Goal: Task Accomplishment & Management: Manage account settings

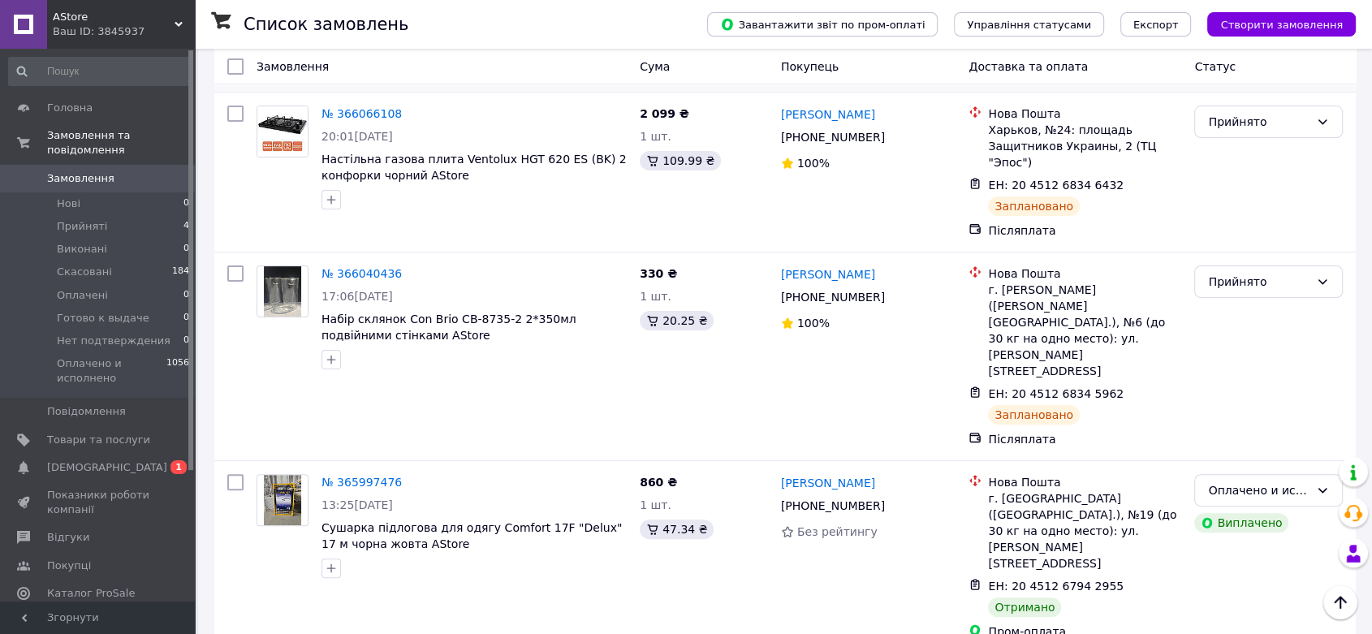
scroll to position [360, 0]
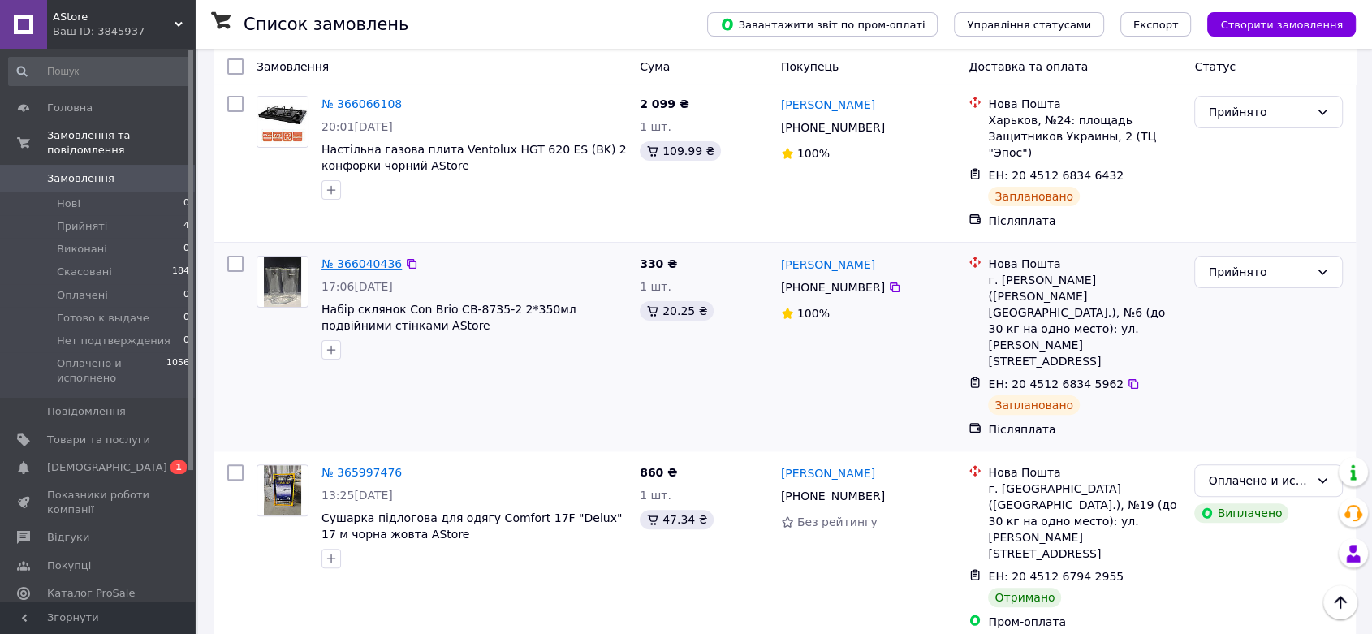
click at [369, 264] on link "№ 366040436" at bounding box center [361, 263] width 80 height 13
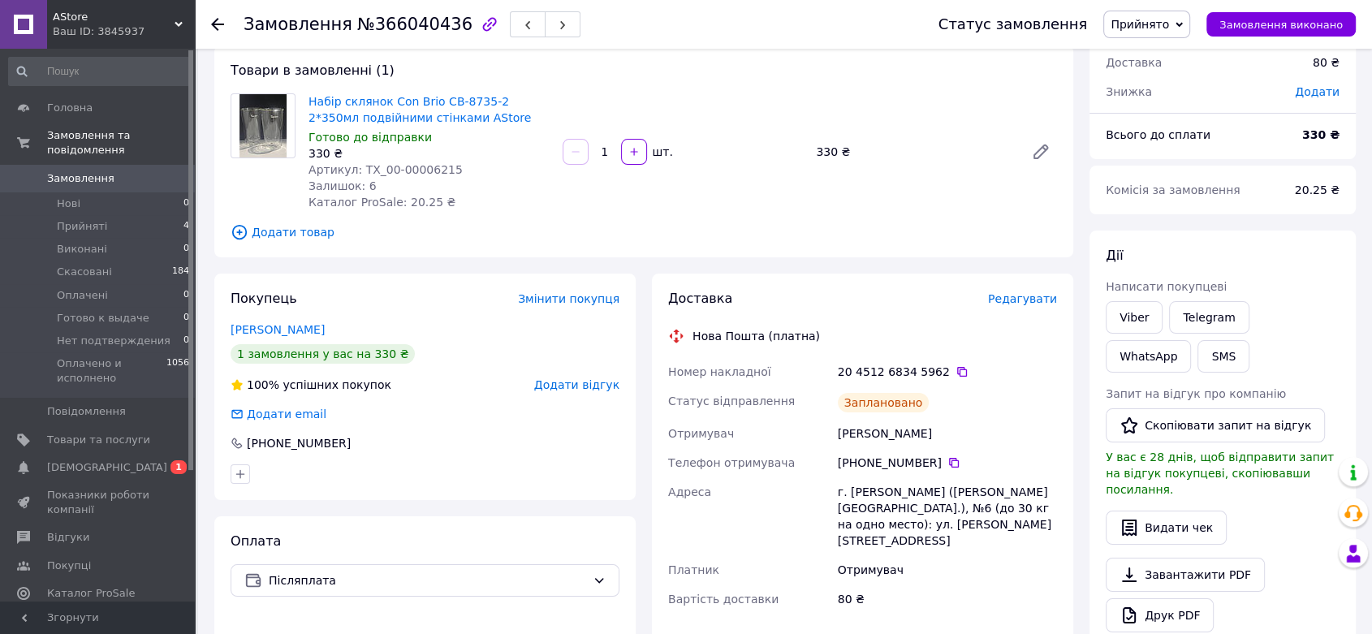
scroll to position [90, 0]
click at [947, 457] on icon at bounding box center [953, 460] width 13 height 13
drag, startPoint x: 838, startPoint y: 433, endPoint x: 935, endPoint y: 429, distance: 97.5
click at [935, 429] on div "[PERSON_NAME]" at bounding box center [947, 430] width 226 height 29
copy div "[PERSON_NAME]"
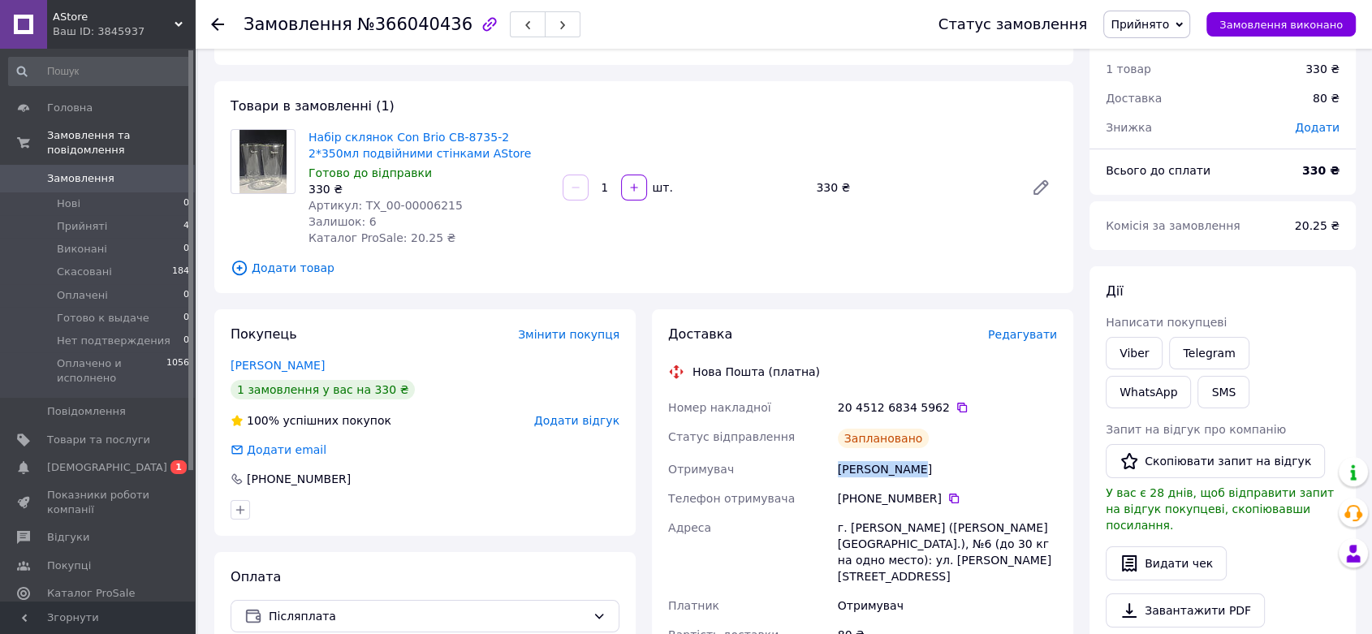
scroll to position [0, 0]
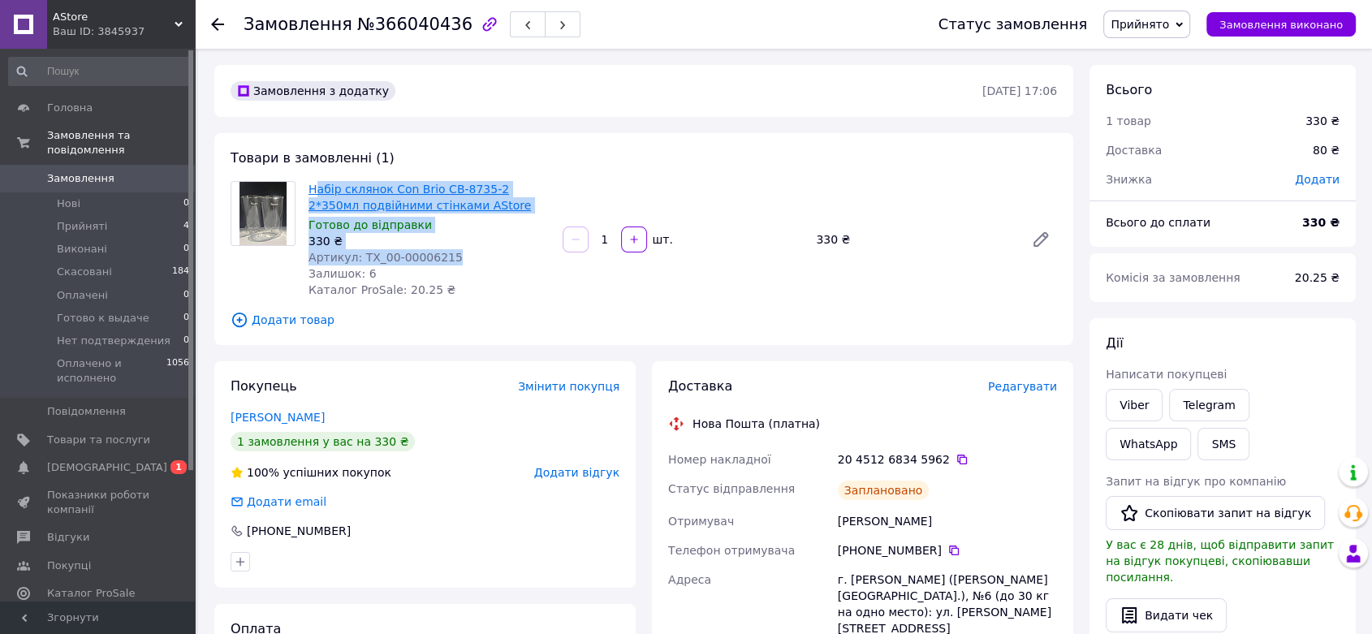
drag, startPoint x: 437, startPoint y: 259, endPoint x: 312, endPoint y: 193, distance: 140.5
click at [312, 193] on div "Набір склянок Con Brio СВ-8735-2 2*350мл подвійними стінками AStore Готово до в…" at bounding box center [429, 239] width 254 height 123
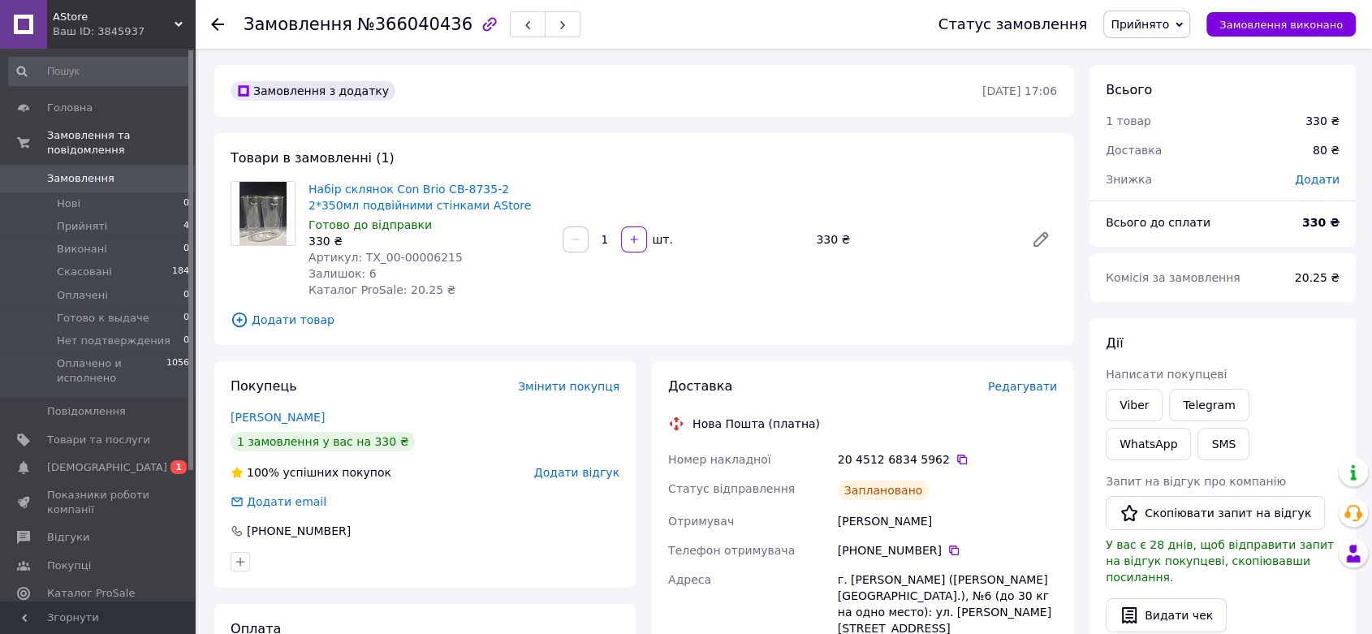
click at [498, 282] on div "Набір склянок Con Brio СВ-8735-2 2*350мл подвійними стінками AStore Готово до в…" at bounding box center [429, 239] width 254 height 123
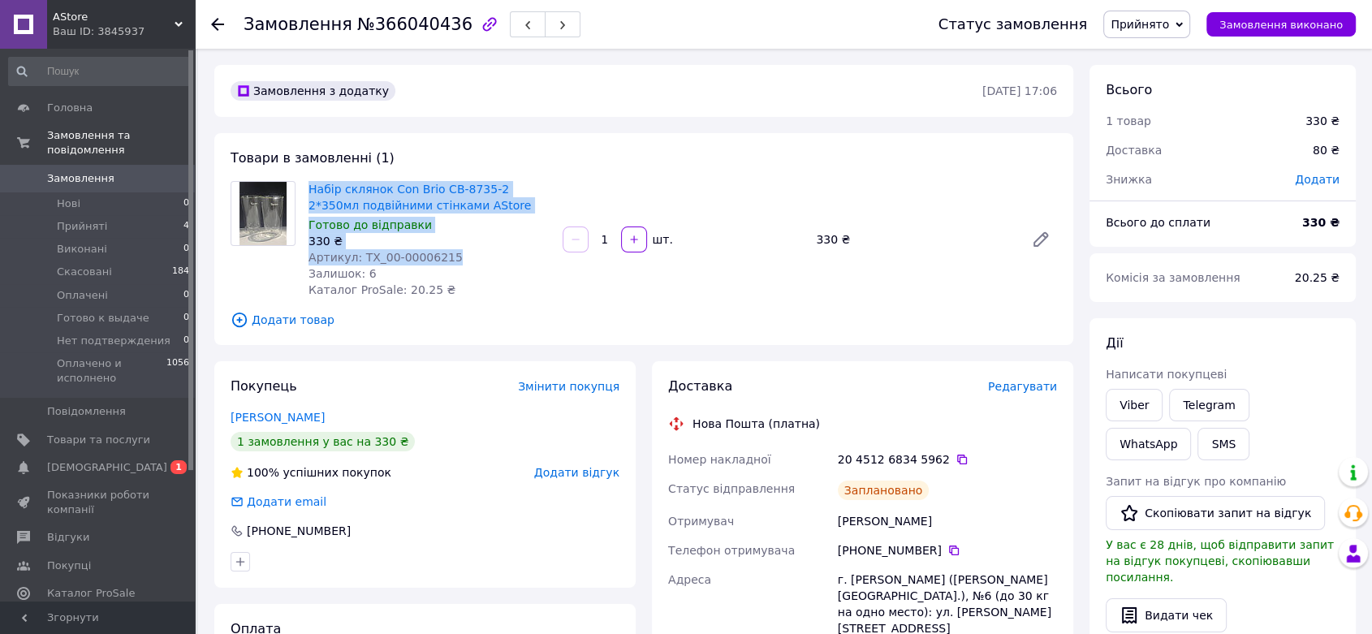
drag, startPoint x: 440, startPoint y: 258, endPoint x: 303, endPoint y: 191, distance: 152.8
click at [303, 191] on div "Набір склянок Con Brio СВ-8735-2 2*350мл подвійними стінками AStore Готово до в…" at bounding box center [429, 239] width 254 height 123
copy div "Набір склянок Con Brio СВ-8735-2 2*350мл подвійними стінками AStore Готово до в…"
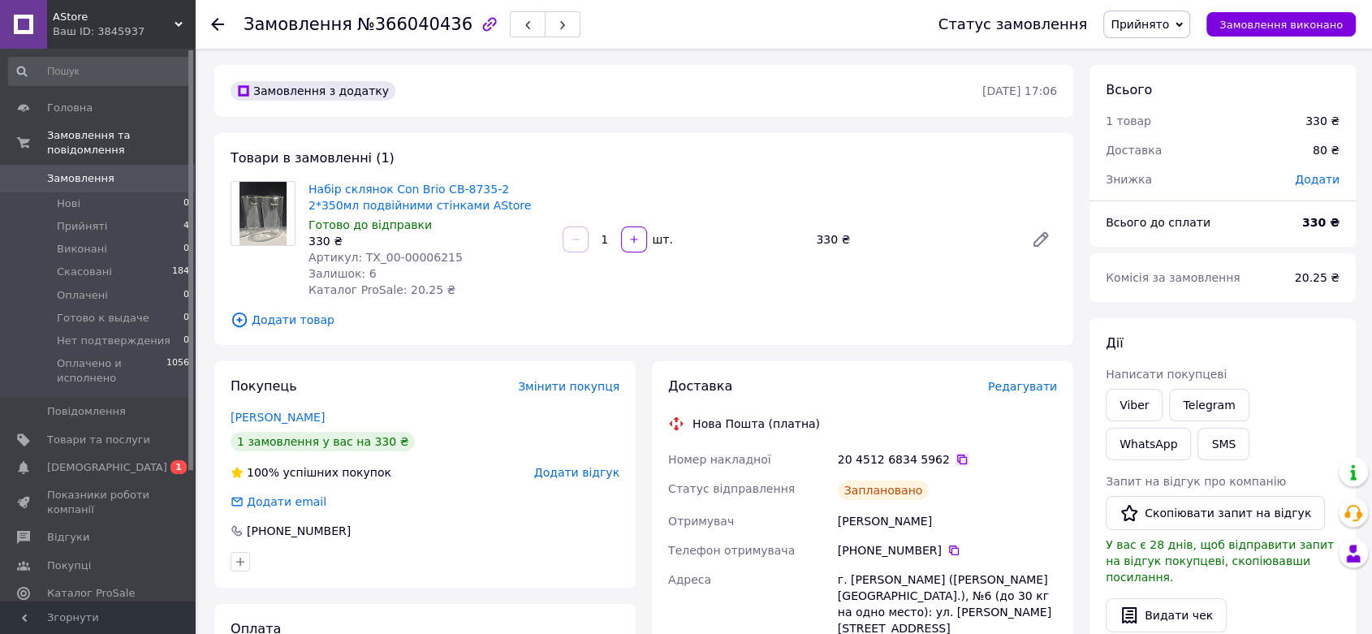
click at [955, 459] on icon at bounding box center [961, 459] width 13 height 13
click at [213, 20] on icon at bounding box center [217, 24] width 13 height 13
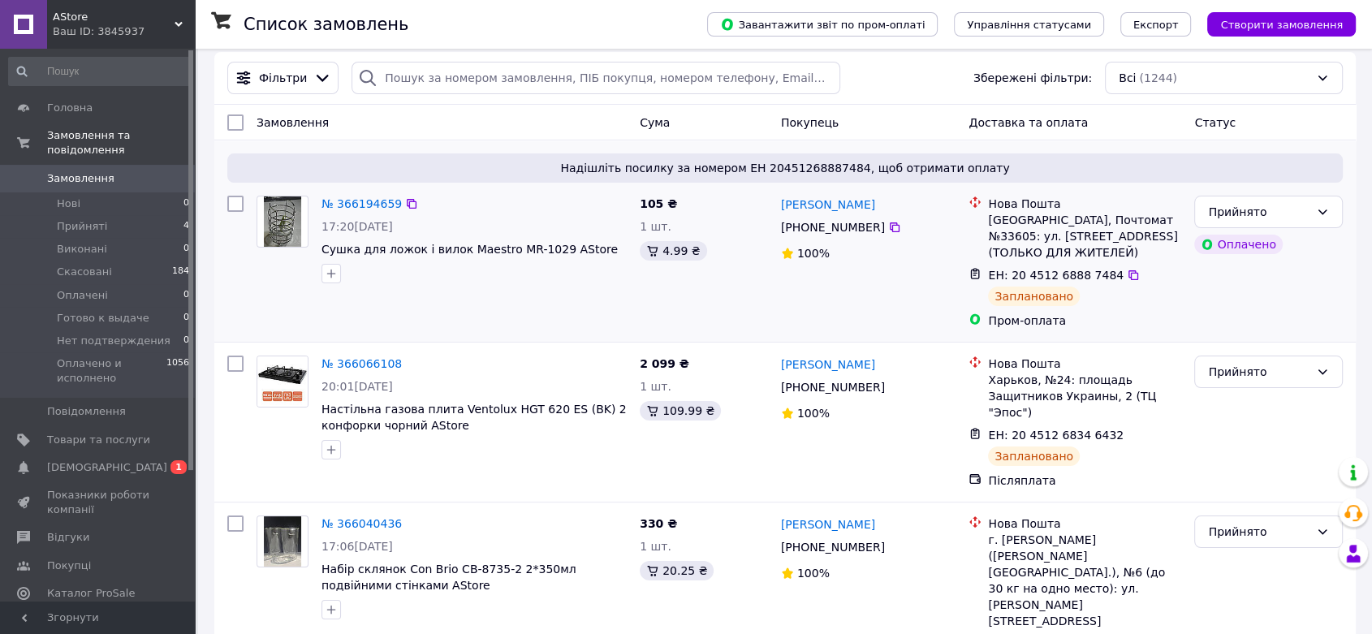
scroll to position [180, 0]
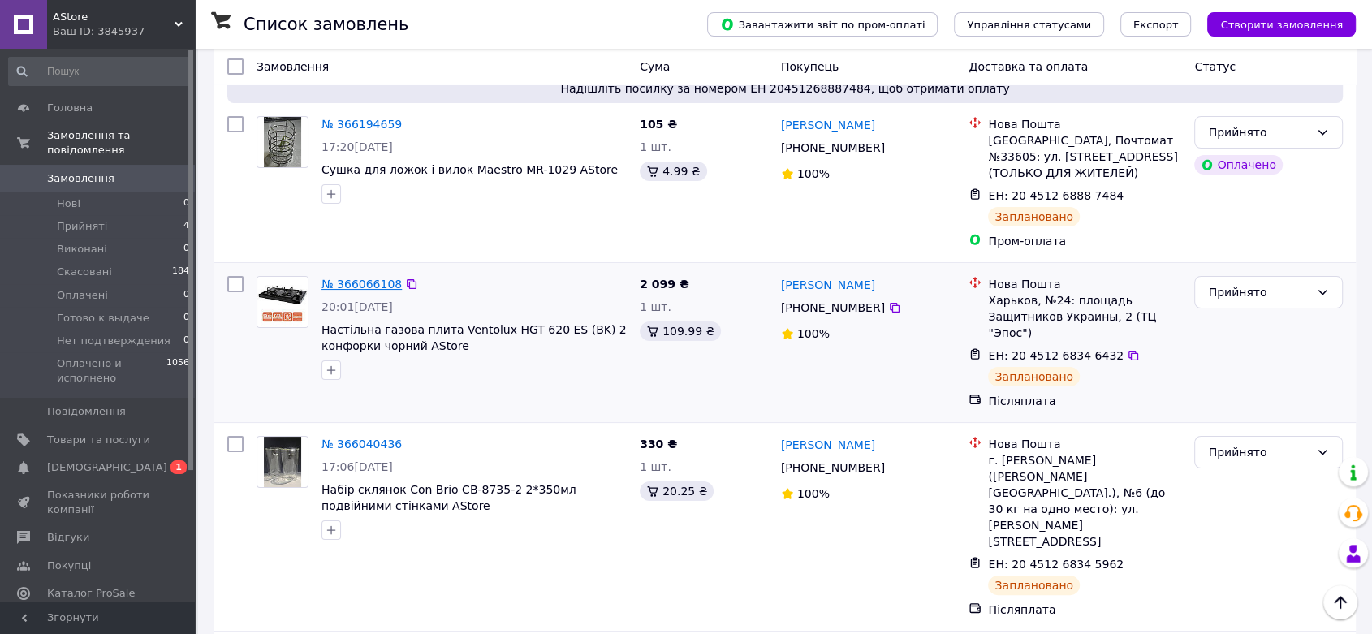
click at [356, 291] on link "№ 366066108" at bounding box center [361, 284] width 80 height 13
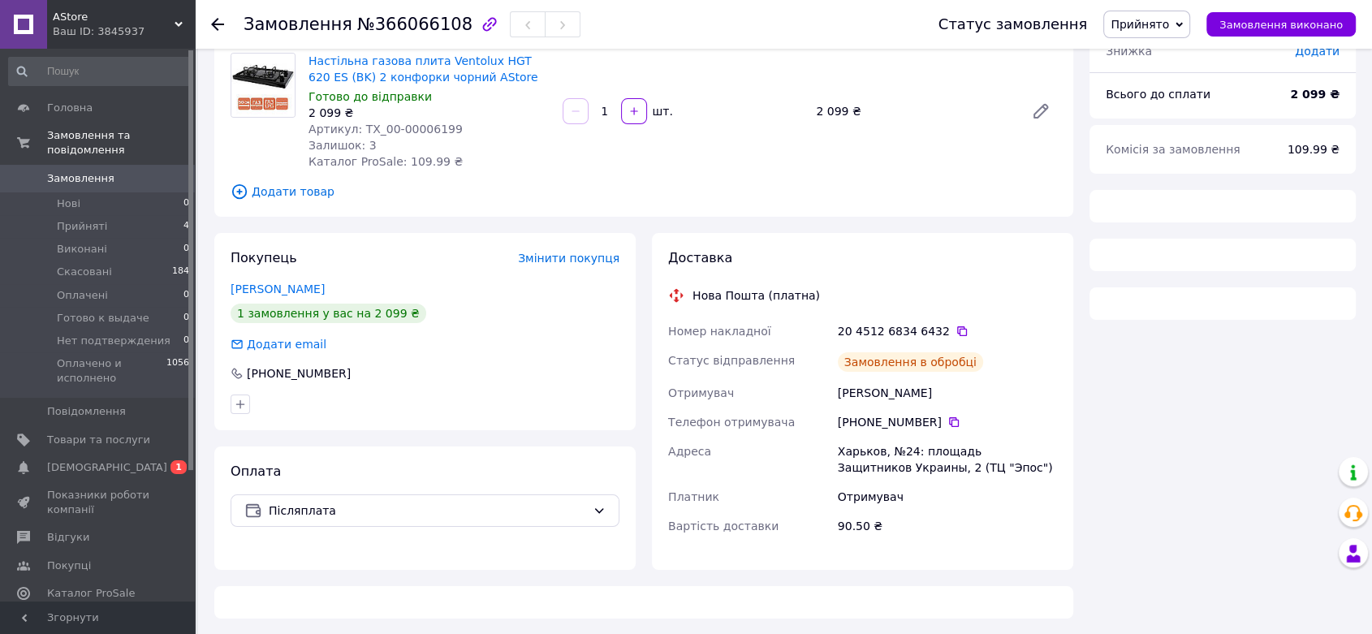
scroll to position [180, 0]
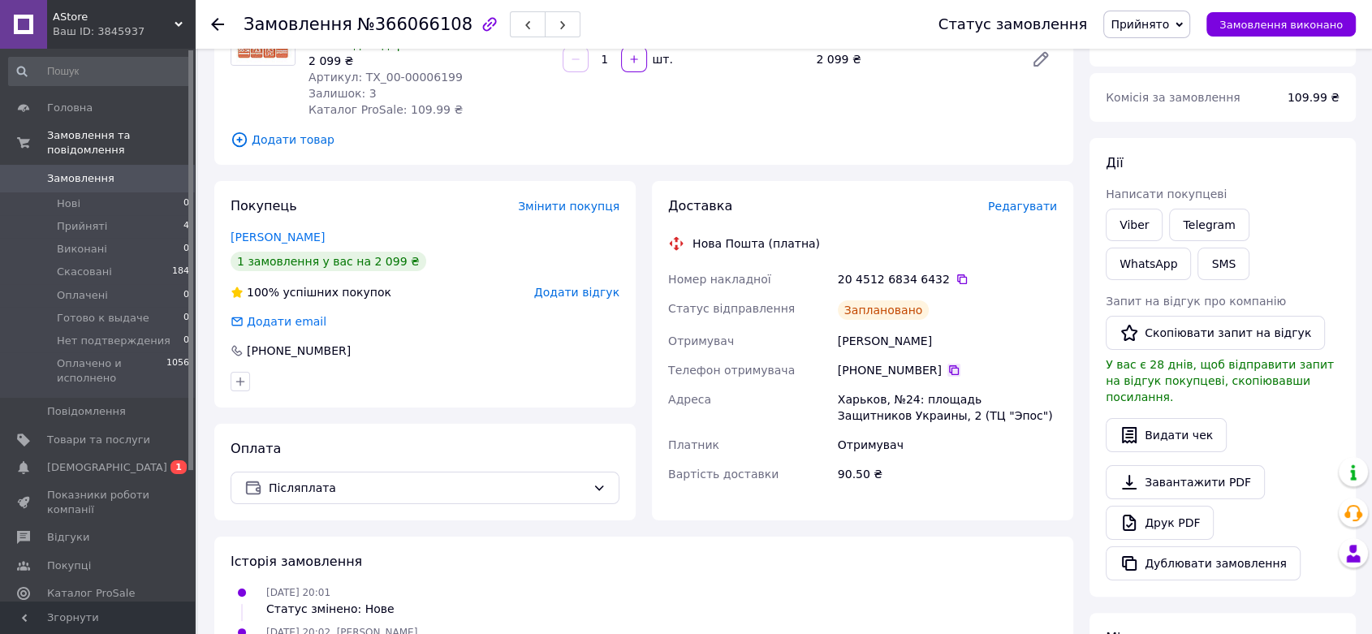
click at [949, 370] on icon at bounding box center [954, 370] width 10 height 10
drag, startPoint x: 838, startPoint y: 342, endPoint x: 975, endPoint y: 342, distance: 136.3
click at [975, 342] on div "[PERSON_NAME]" at bounding box center [947, 340] width 226 height 29
copy div "[PERSON_NAME]"
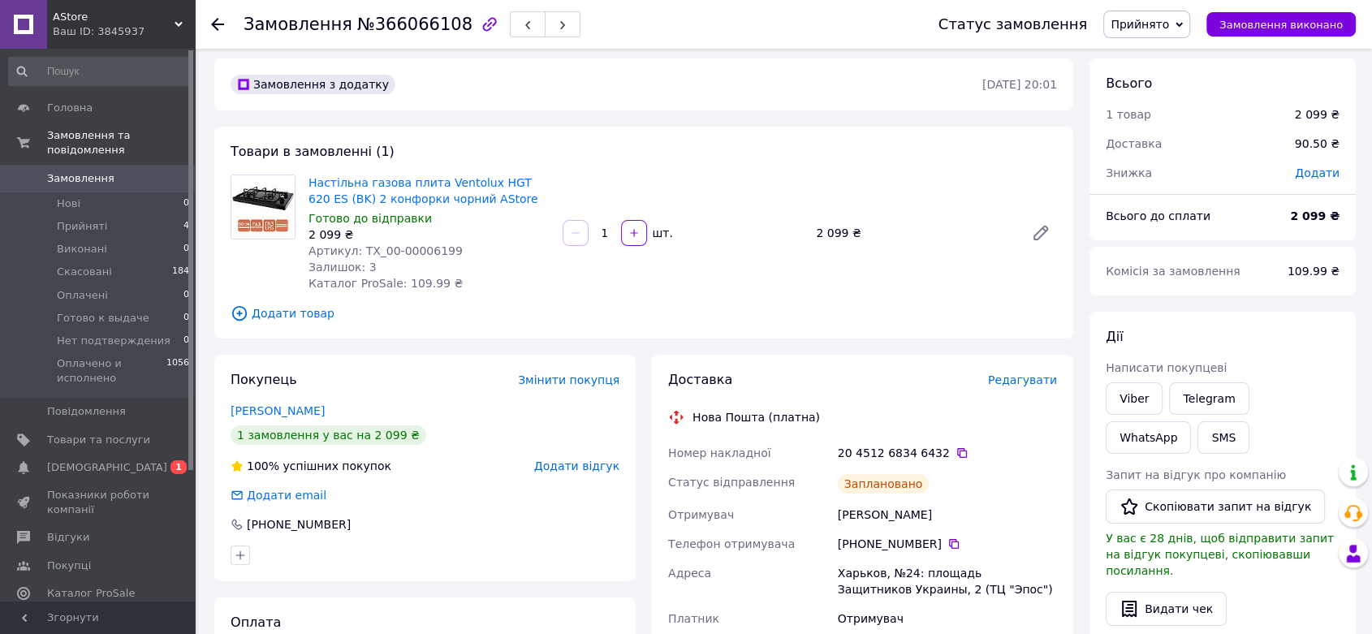
scroll to position [0, 0]
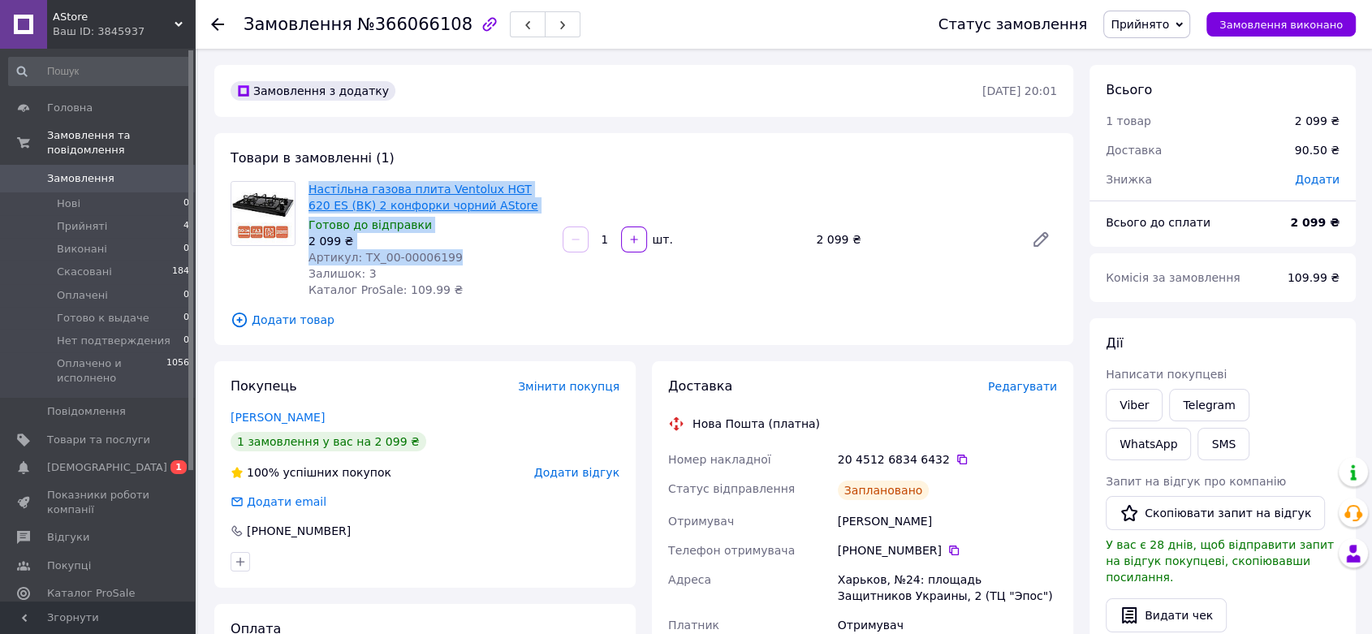
drag, startPoint x: 440, startPoint y: 255, endPoint x: 311, endPoint y: 190, distance: 144.5
click at [311, 190] on div "Настільна газова плита Ventolux HGT 620 ES (BK) 2 конфорки чорний AStore Готово…" at bounding box center [429, 239] width 254 height 123
copy div "Настільна газова плита Ventolux HGT 620 ES (BK) 2 конфорки чорний AStore Готово…"
click at [362, 189] on link "Настільна газова плита Ventolux HGT 620 ES (BK) 2 конфорки чорний AStore" at bounding box center [423, 197] width 230 height 29
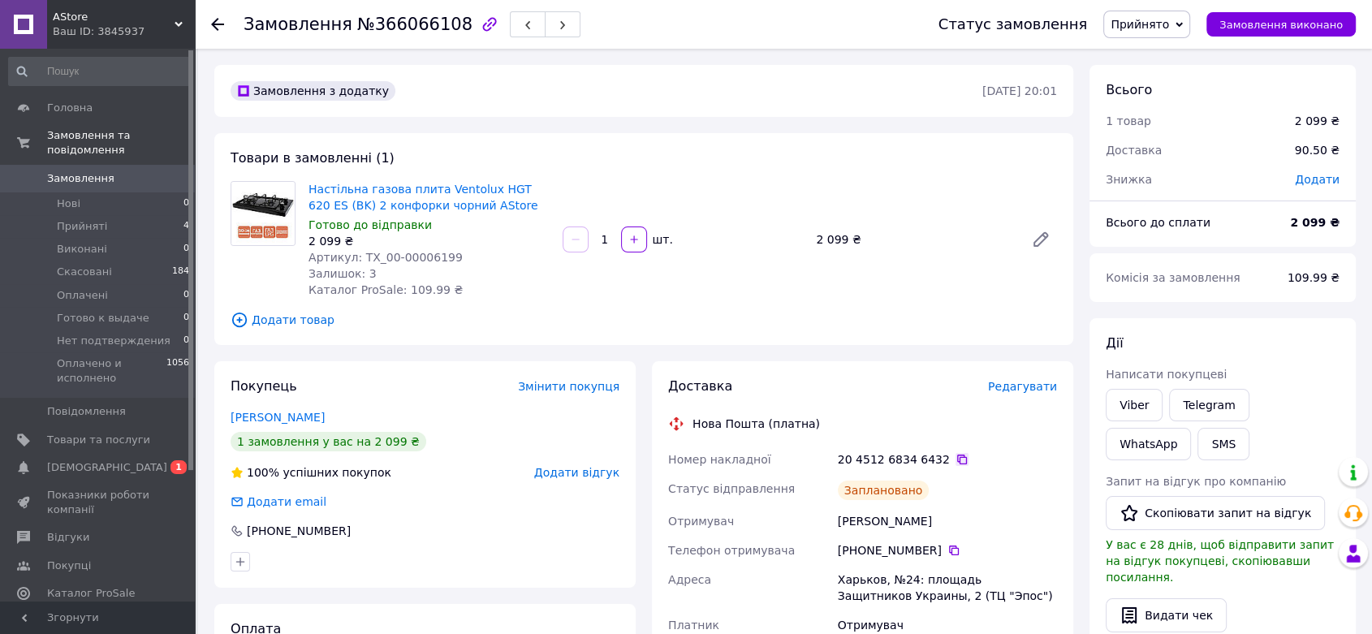
click at [955, 459] on icon at bounding box center [961, 459] width 13 height 13
click at [221, 23] on icon at bounding box center [217, 24] width 13 height 13
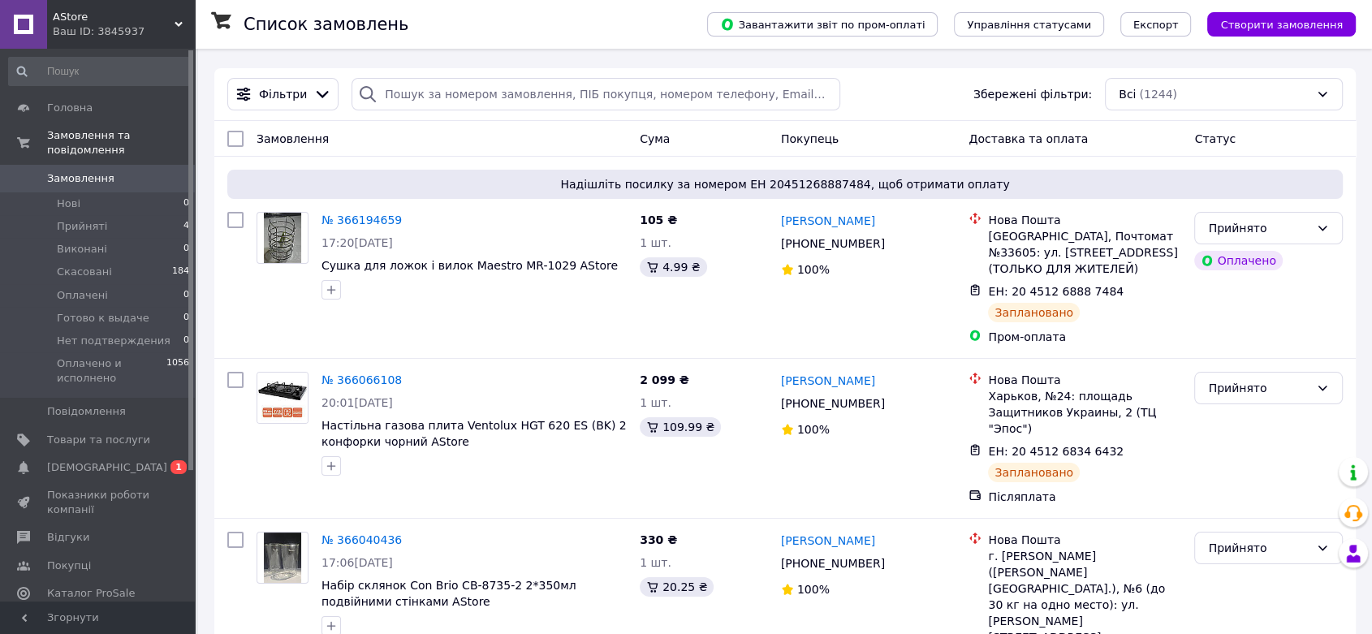
scroll to position [90, 0]
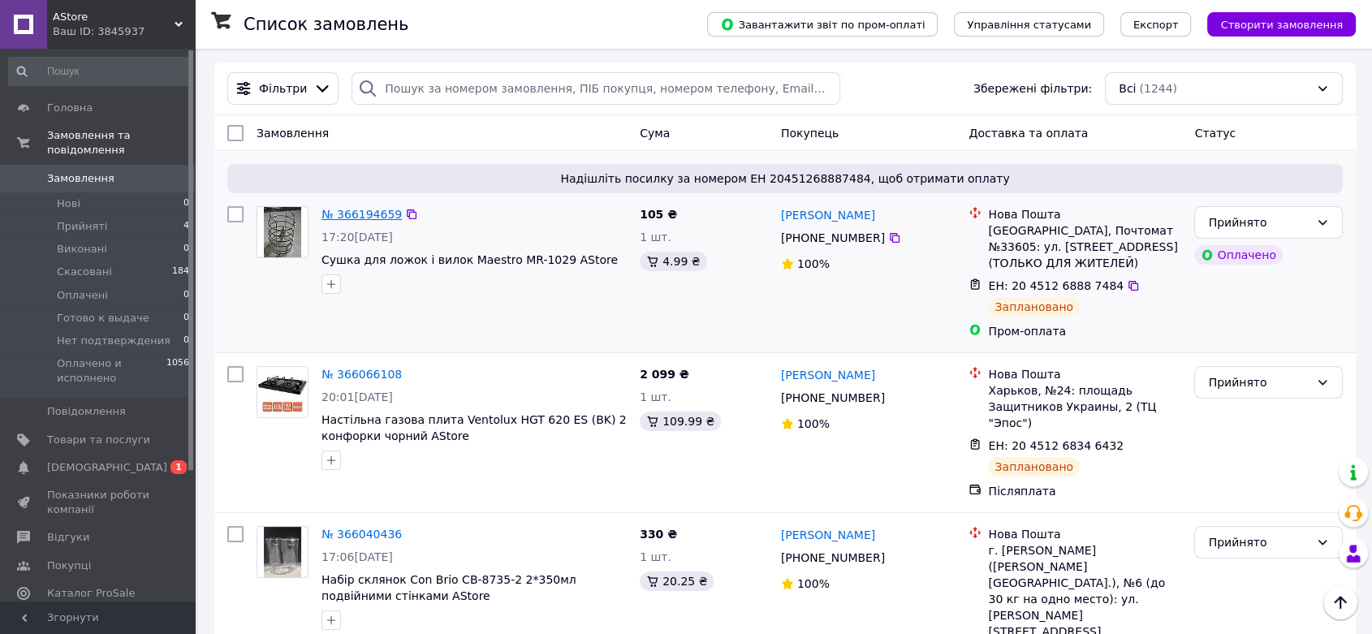
click at [360, 213] on link "№ 366194659" at bounding box center [361, 214] width 80 height 13
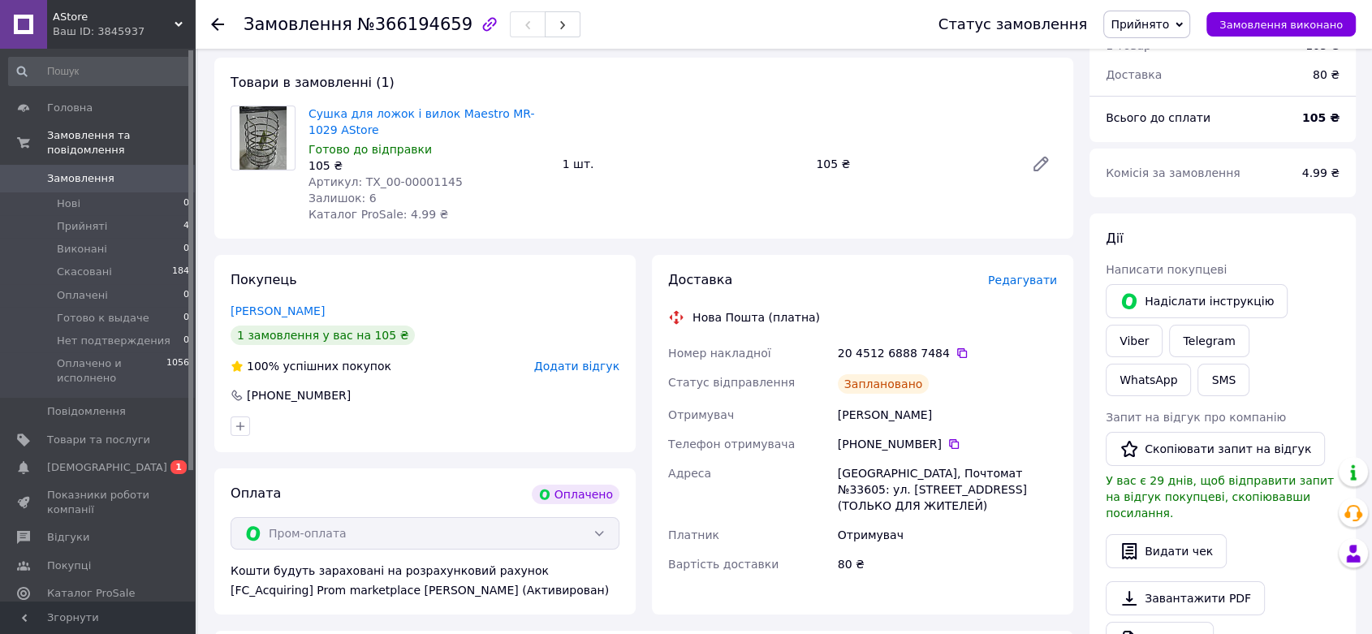
scroll to position [180, 0]
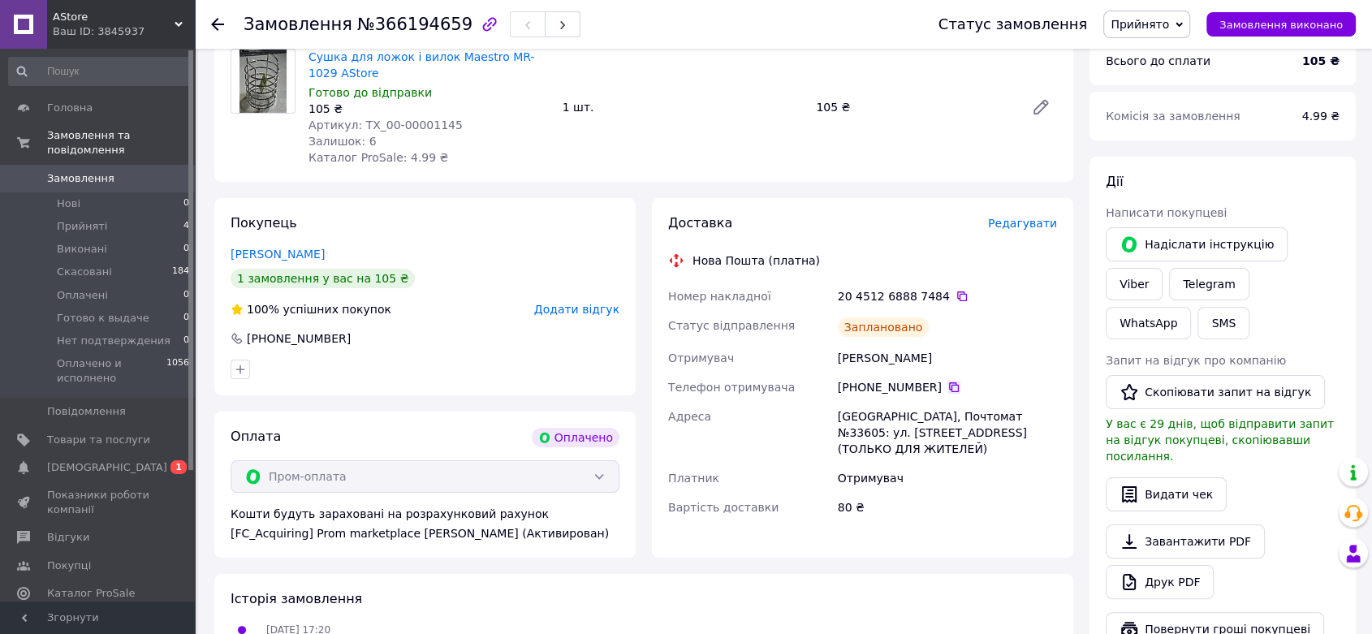
click at [949, 385] on icon at bounding box center [954, 387] width 10 height 10
drag, startPoint x: 837, startPoint y: 356, endPoint x: 936, endPoint y: 356, distance: 99.0
click at [936, 356] on div "[PERSON_NAME]" at bounding box center [947, 357] width 226 height 29
copy div "[PERSON_NAME]"
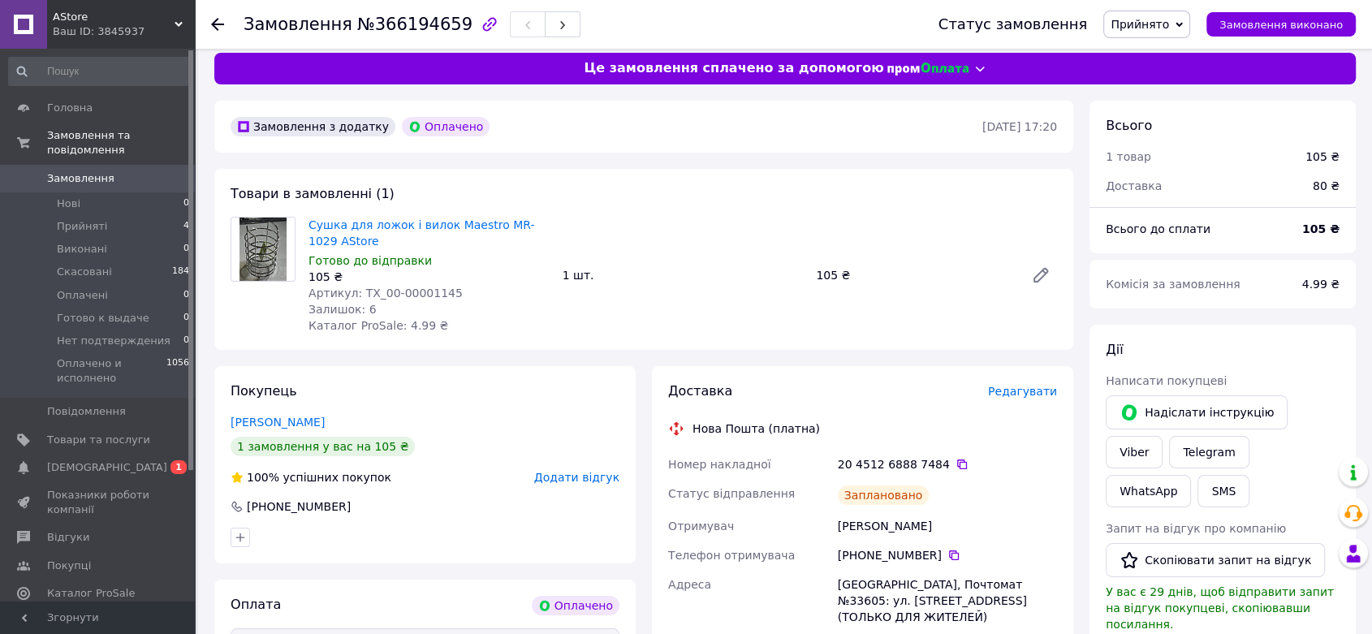
scroll to position [0, 0]
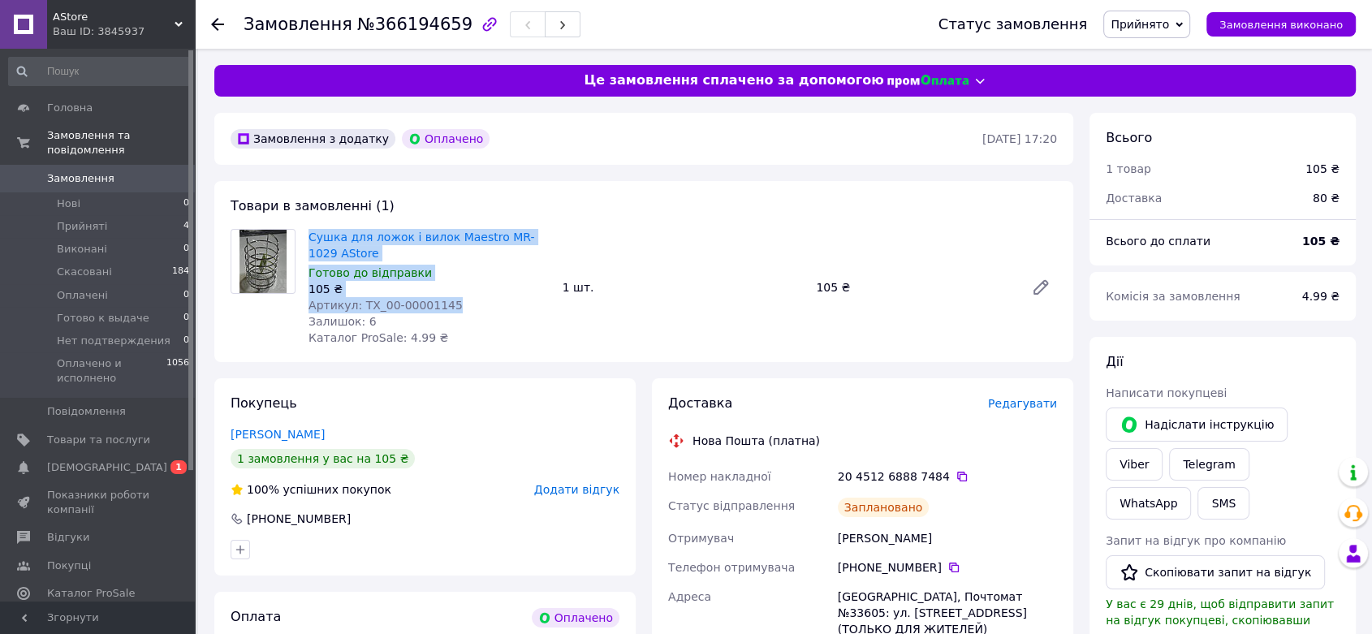
drag, startPoint x: 437, startPoint y: 304, endPoint x: 306, endPoint y: 242, distance: 145.2
click at [306, 242] on div "Сушка для ложок і вилок Maestro MR-1029 AStore [PERSON_NAME] до відправки 105 ₴…" at bounding box center [429, 287] width 254 height 123
copy div "Сушка для ложок і вилок Maestro MR-1029 [PERSON_NAME] до відправки 105 ₴ Артику…"
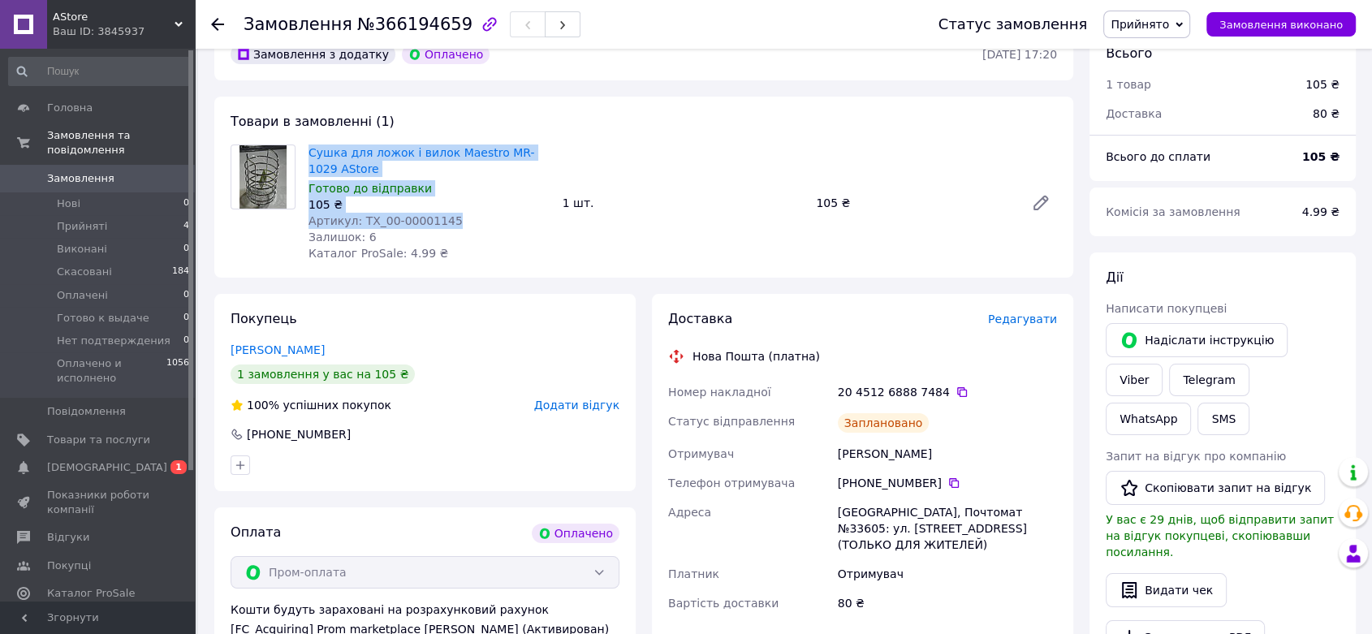
scroll to position [90, 0]
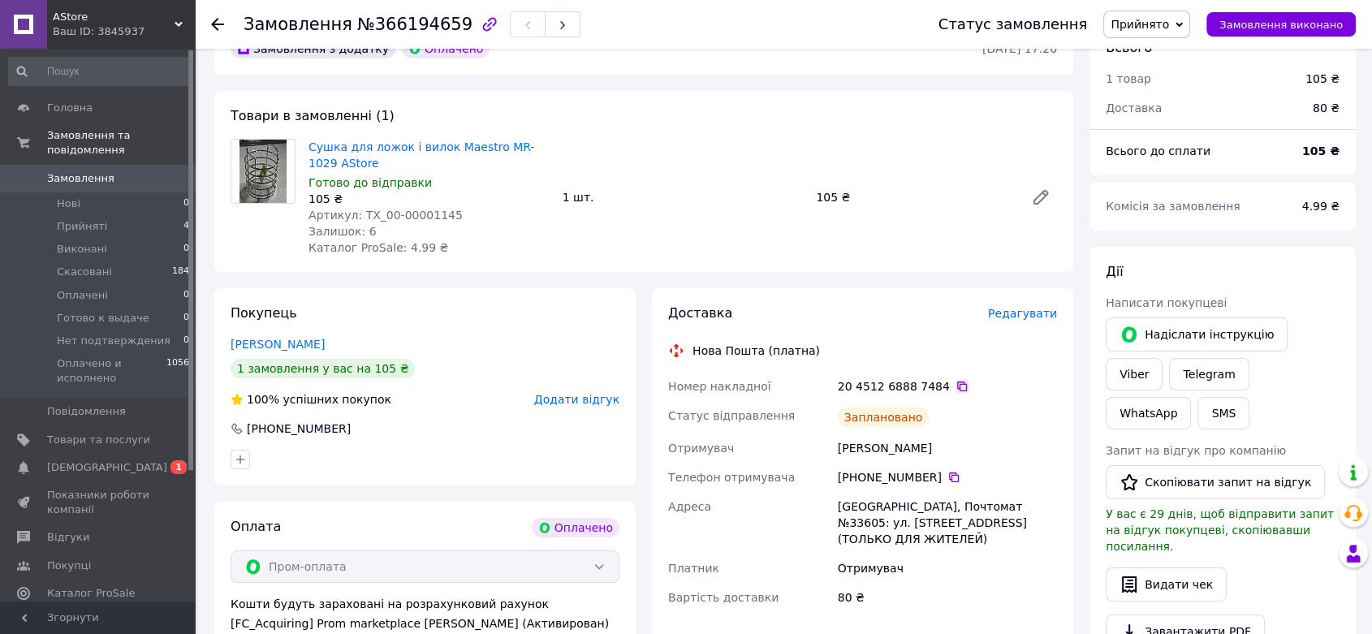
click at [955, 389] on icon at bounding box center [961, 386] width 13 height 13
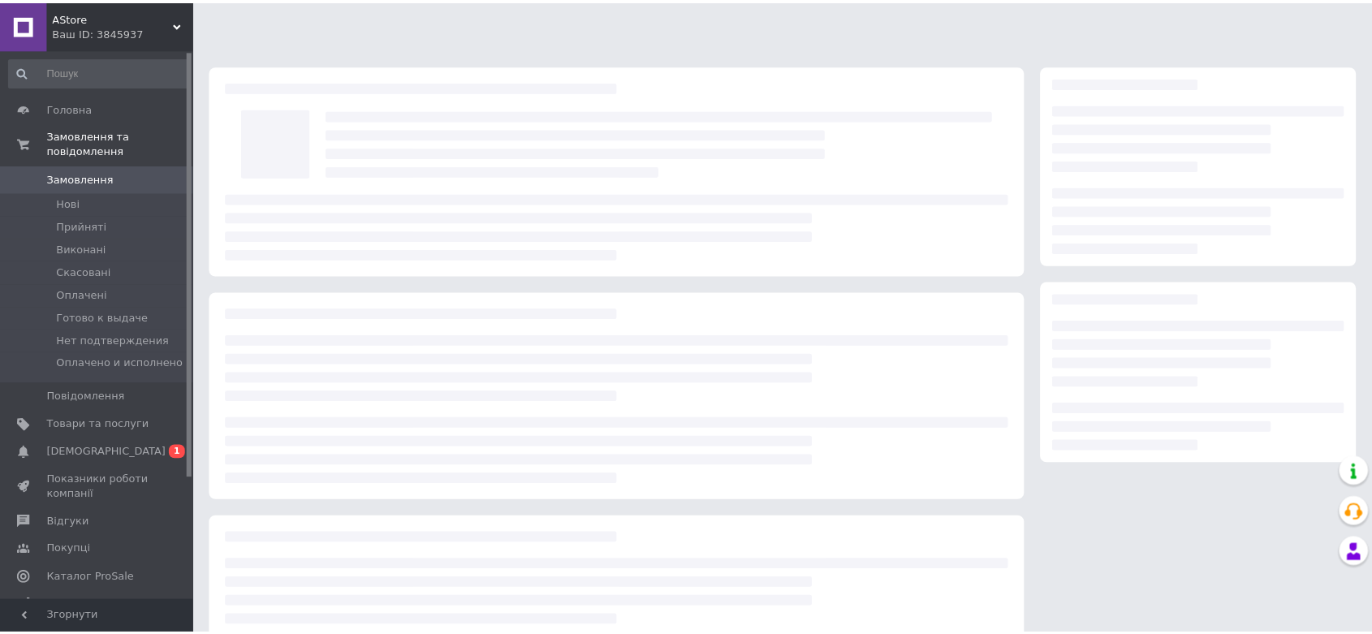
scroll to position [90, 0]
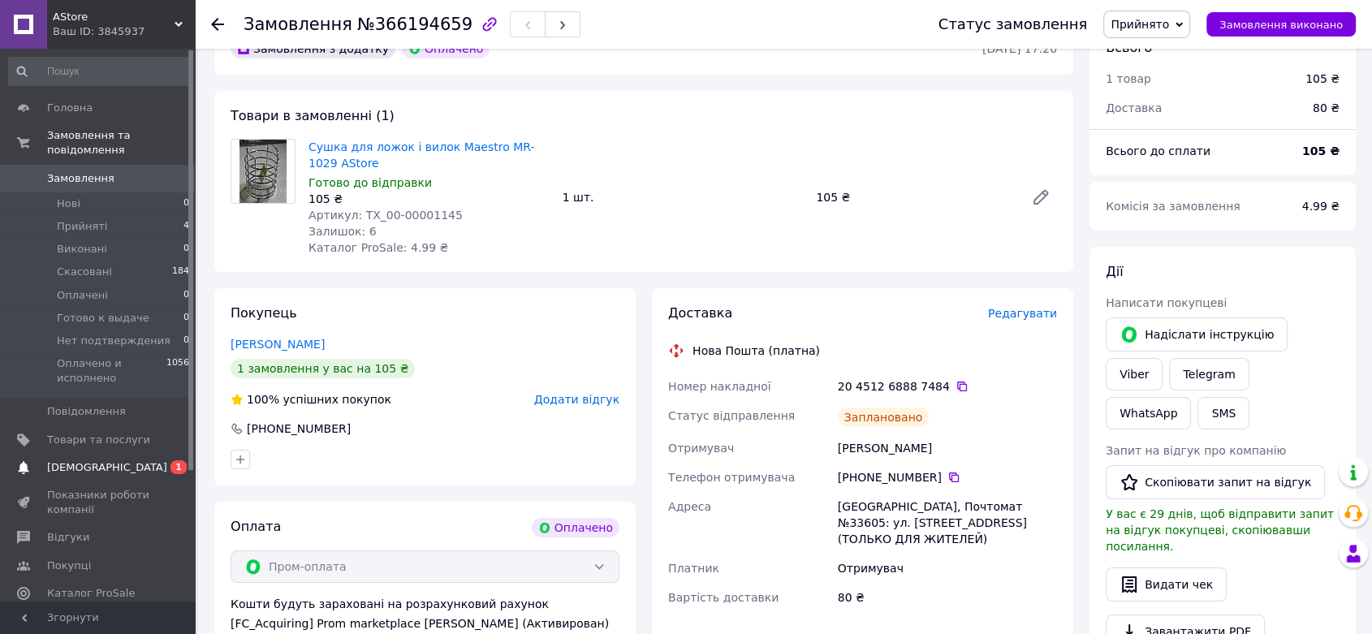
click at [115, 454] on link "Сповіщення 0 1" at bounding box center [99, 468] width 199 height 28
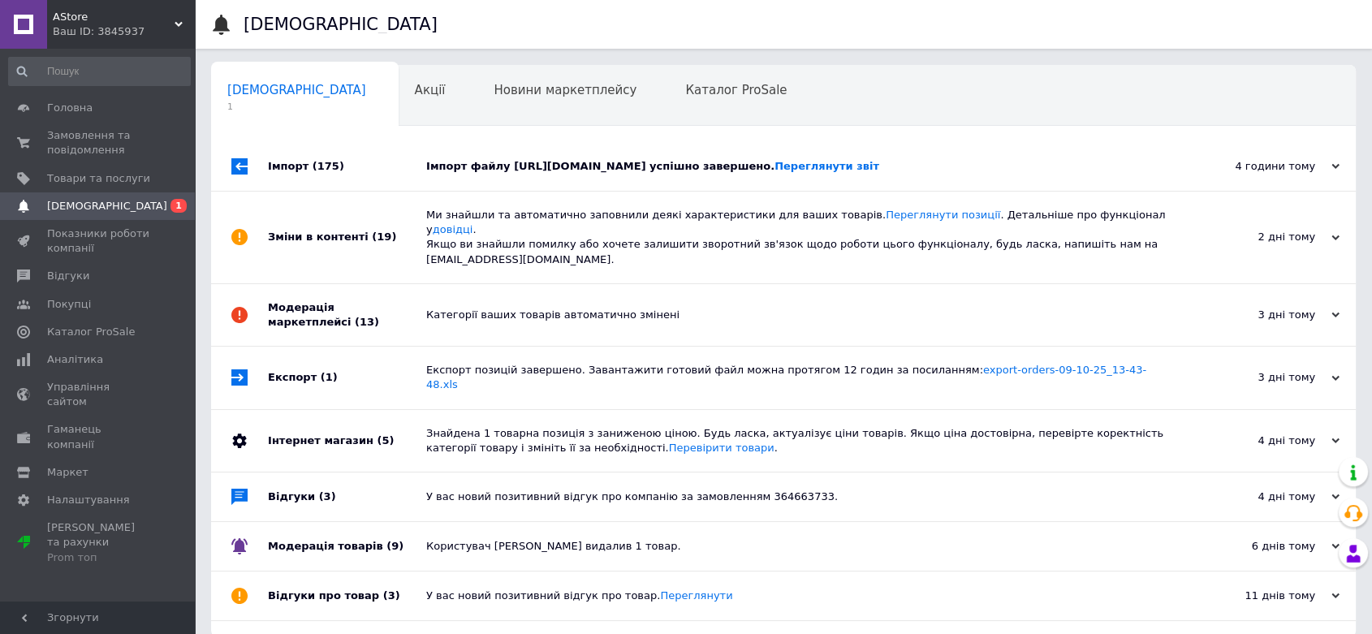
click at [411, 165] on div "Імпорт (175)" at bounding box center [347, 166] width 158 height 49
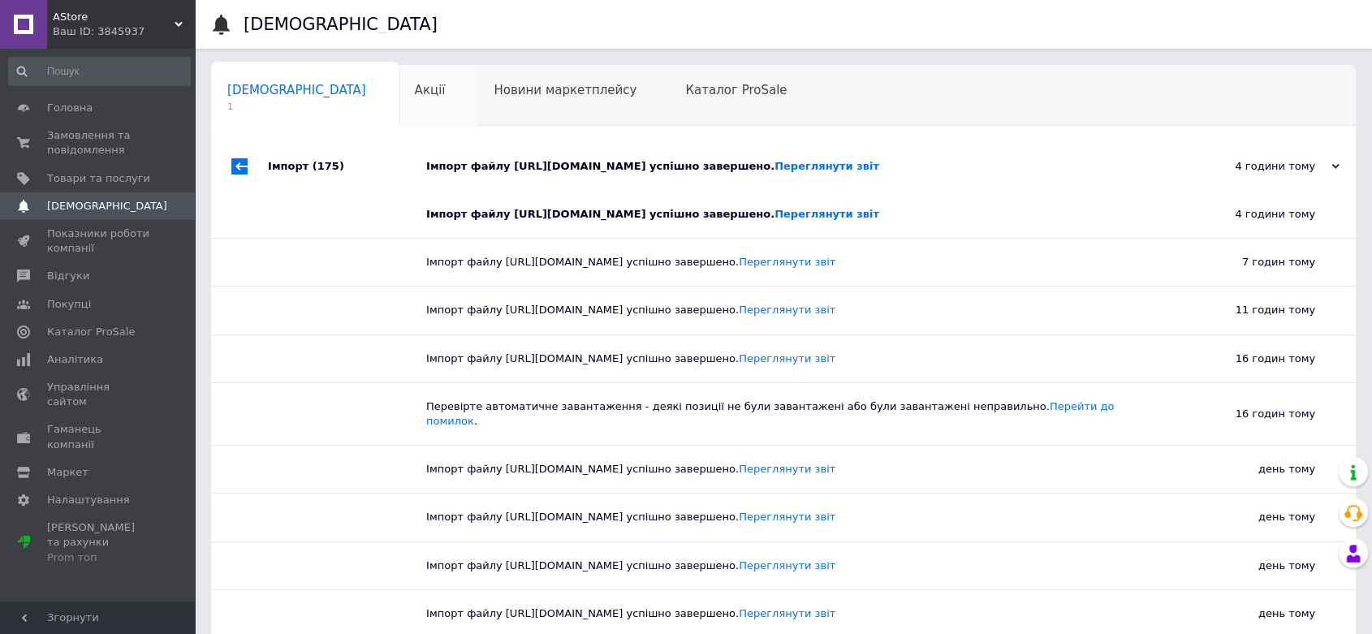
click at [398, 100] on div "Акції 0" at bounding box center [438, 97] width 80 height 62
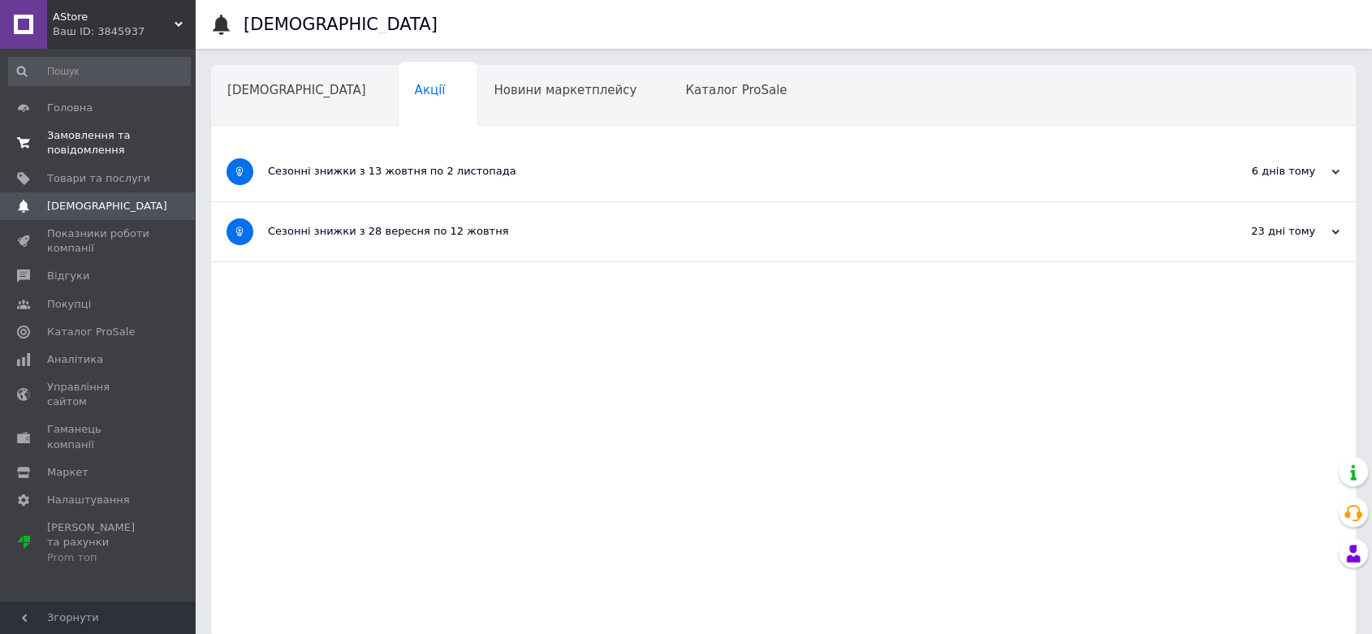
click at [110, 135] on span "Замовлення та повідомлення" at bounding box center [98, 142] width 103 height 29
